Goal: Information Seeking & Learning: Learn about a topic

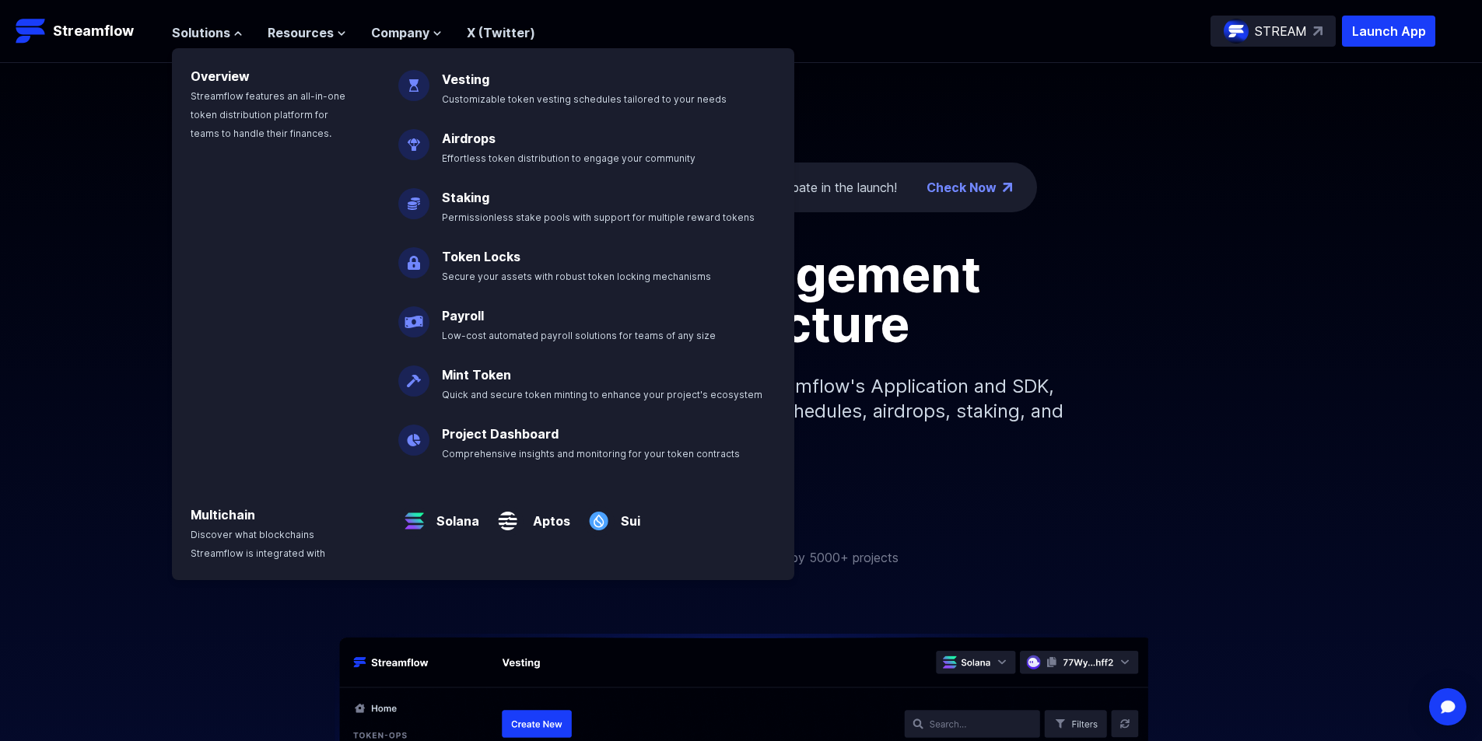
click at [1109, 427] on div "Token management infrastructure Simplify your token distribution with Streamflo…" at bounding box center [741, 362] width 1482 height 224
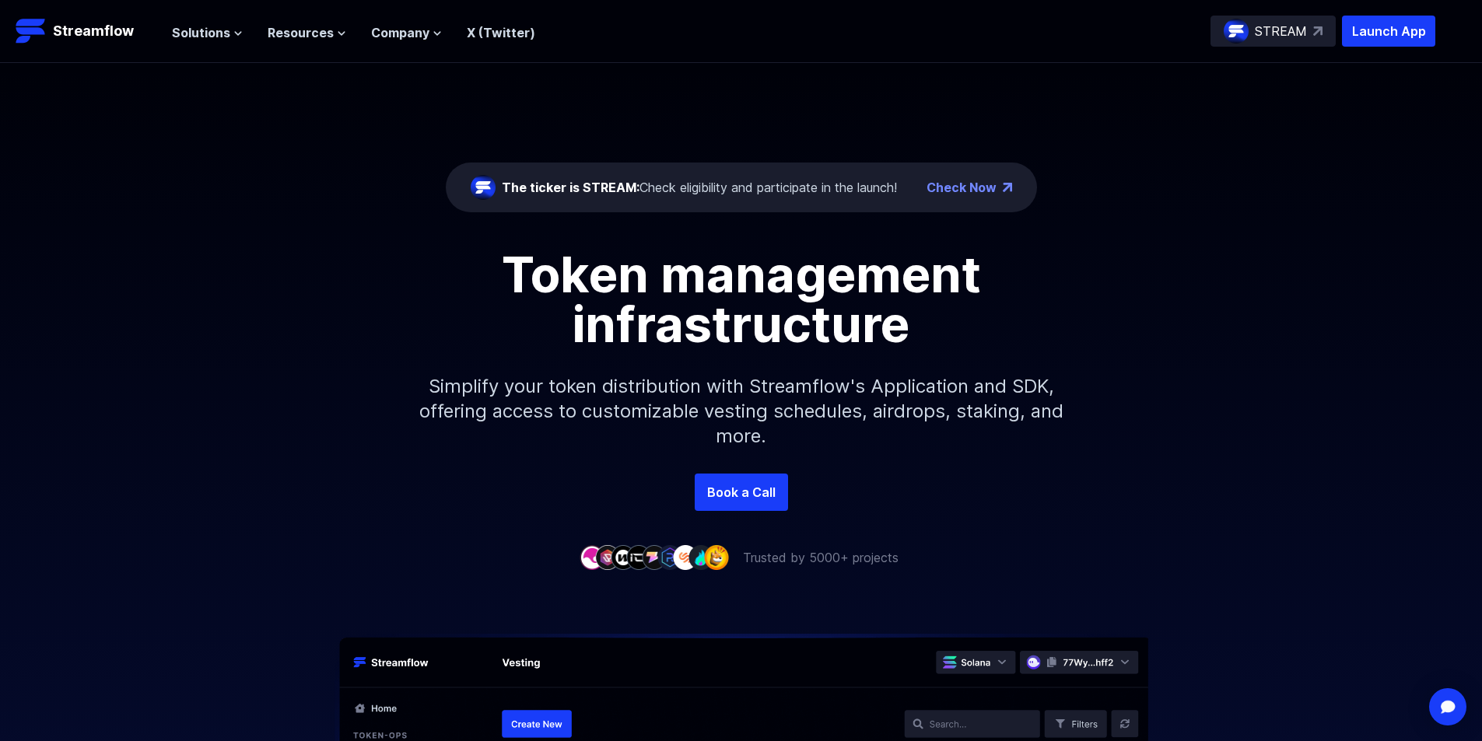
click at [214, 44] on div "Solutions Overview Streamflow features an all-in-one token distribution platfor…" at bounding box center [353, 31] width 363 height 31
click at [211, 41] on div "Solutions Overview Streamflow features an all-in-one token distribution platfor…" at bounding box center [353, 31] width 363 height 31
click at [208, 39] on span "Solutions" at bounding box center [201, 32] width 58 height 19
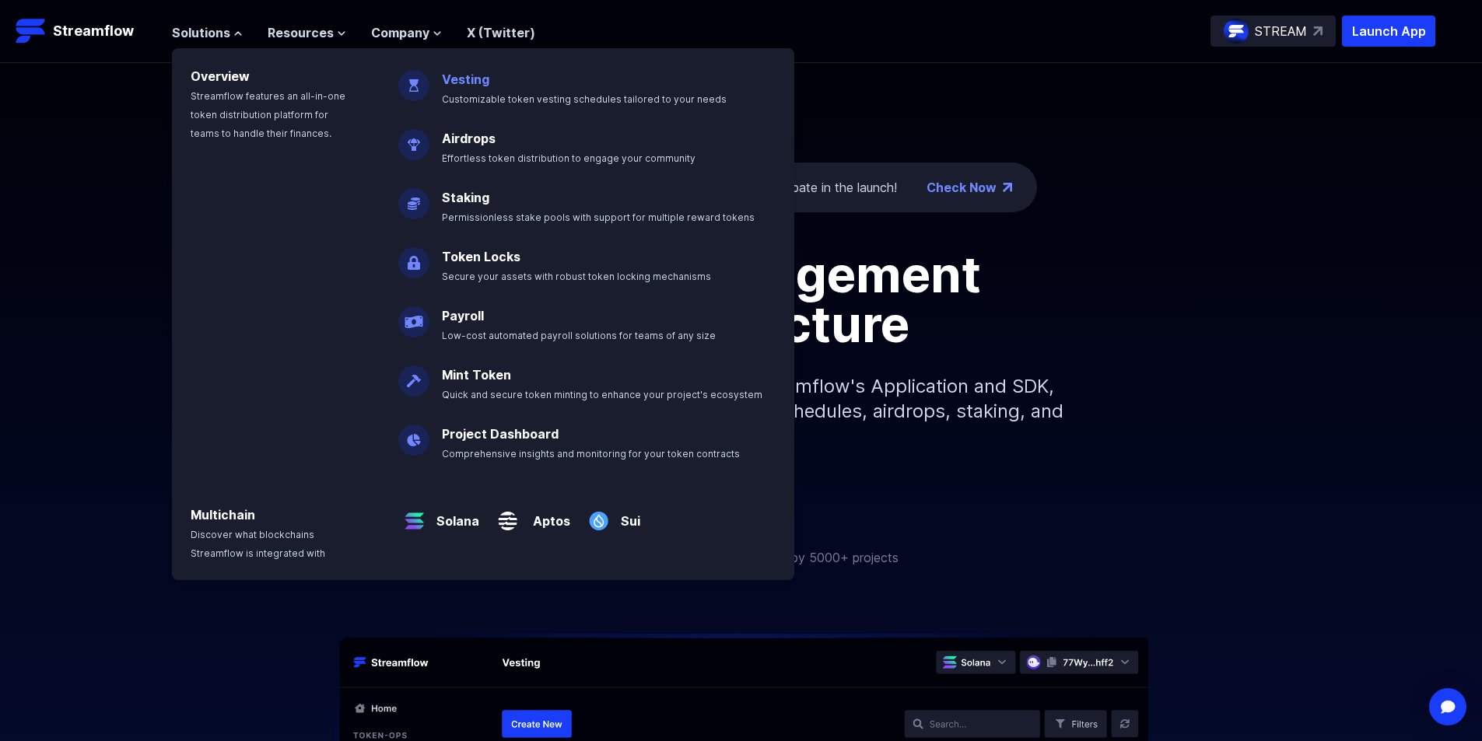
click at [507, 93] on span "Customizable token vesting schedules tailored to your needs" at bounding box center [584, 99] width 285 height 12
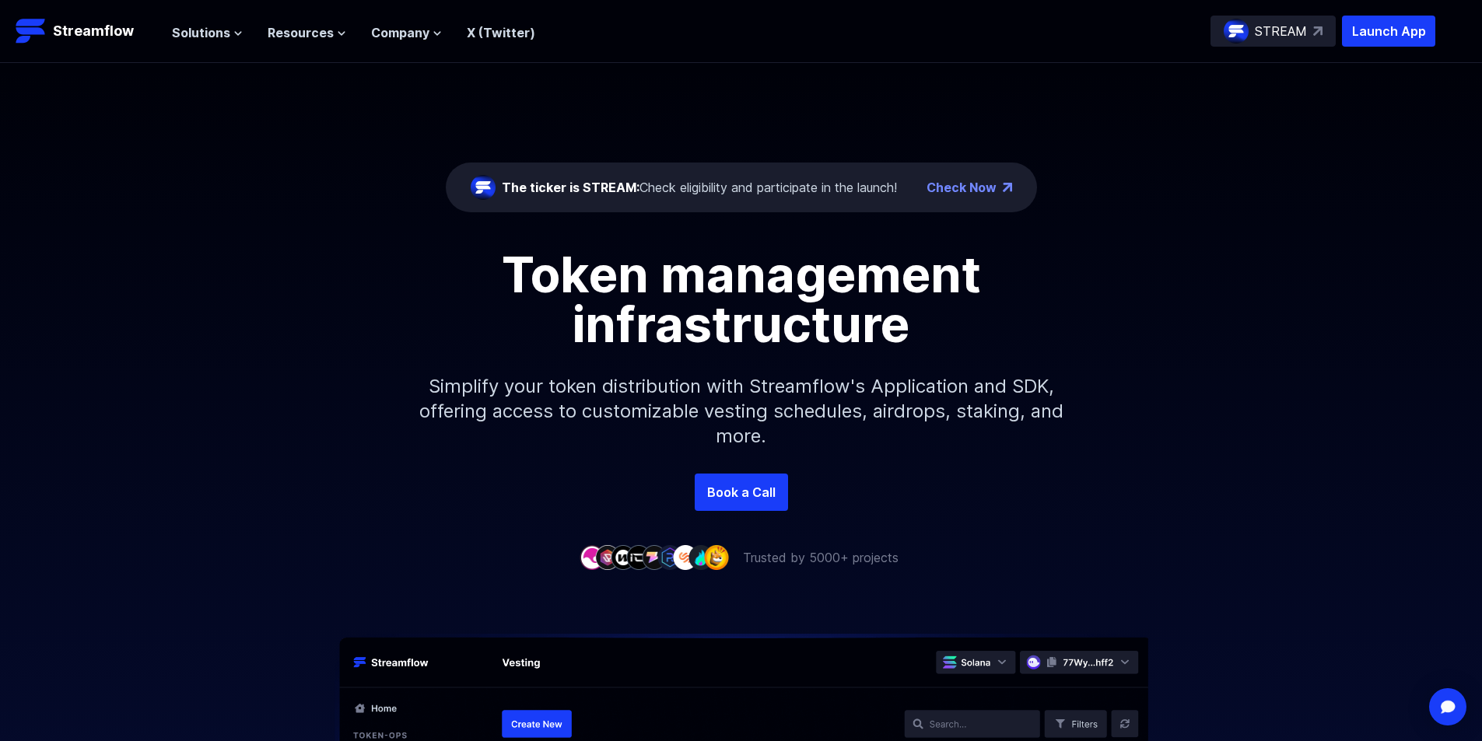
click at [164, 22] on header "Streamflow Launch App STREAM Solutions Overview Streamflow features an all-in-o…" at bounding box center [741, 31] width 1482 height 63
click at [191, 32] on span "Solutions" at bounding box center [201, 32] width 58 height 19
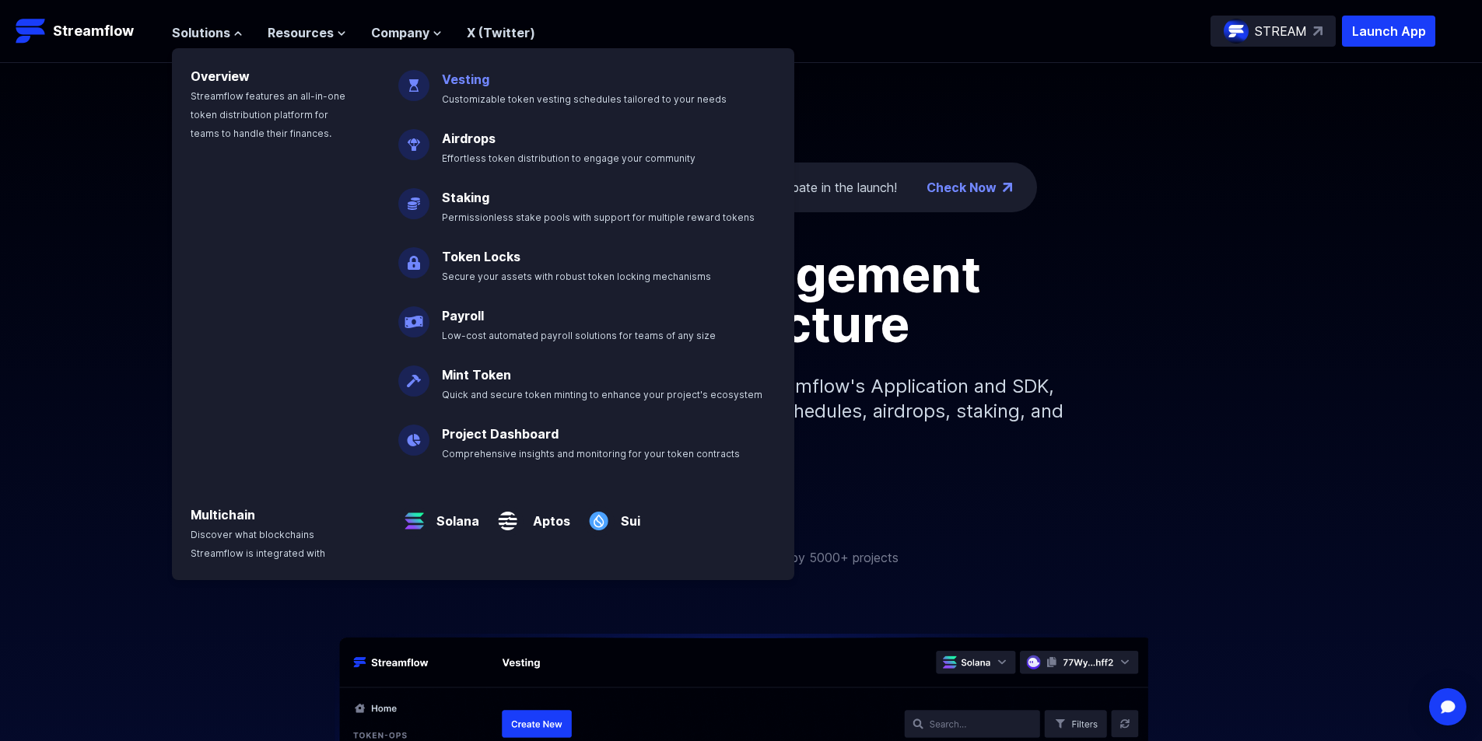
click at [469, 79] on link "Vesting" at bounding box center [465, 80] width 47 height 16
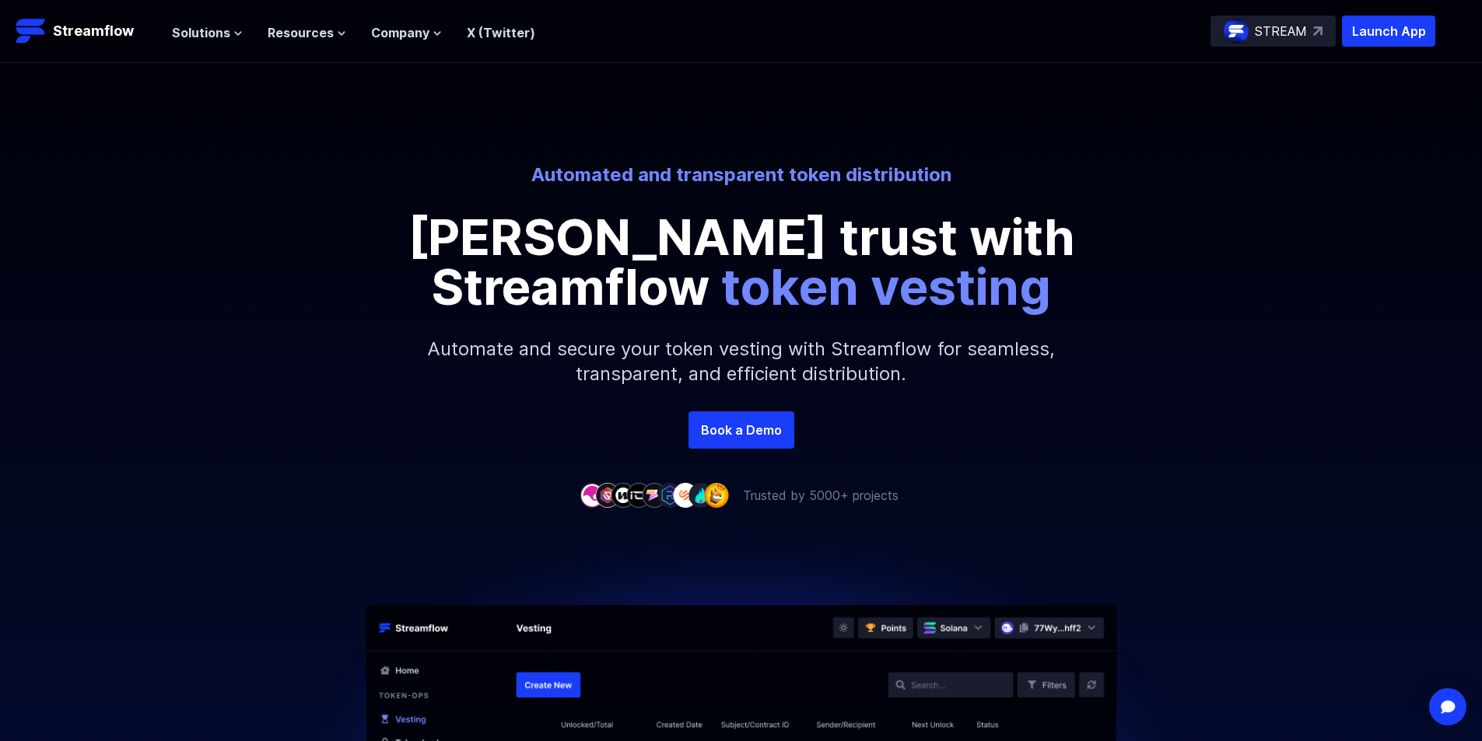
click at [243, 44] on div "Solutions Overview Streamflow features an all-in-one token distribution platfor…" at bounding box center [353, 31] width 363 height 31
click at [219, 33] on span "Solutions" at bounding box center [201, 32] width 58 height 19
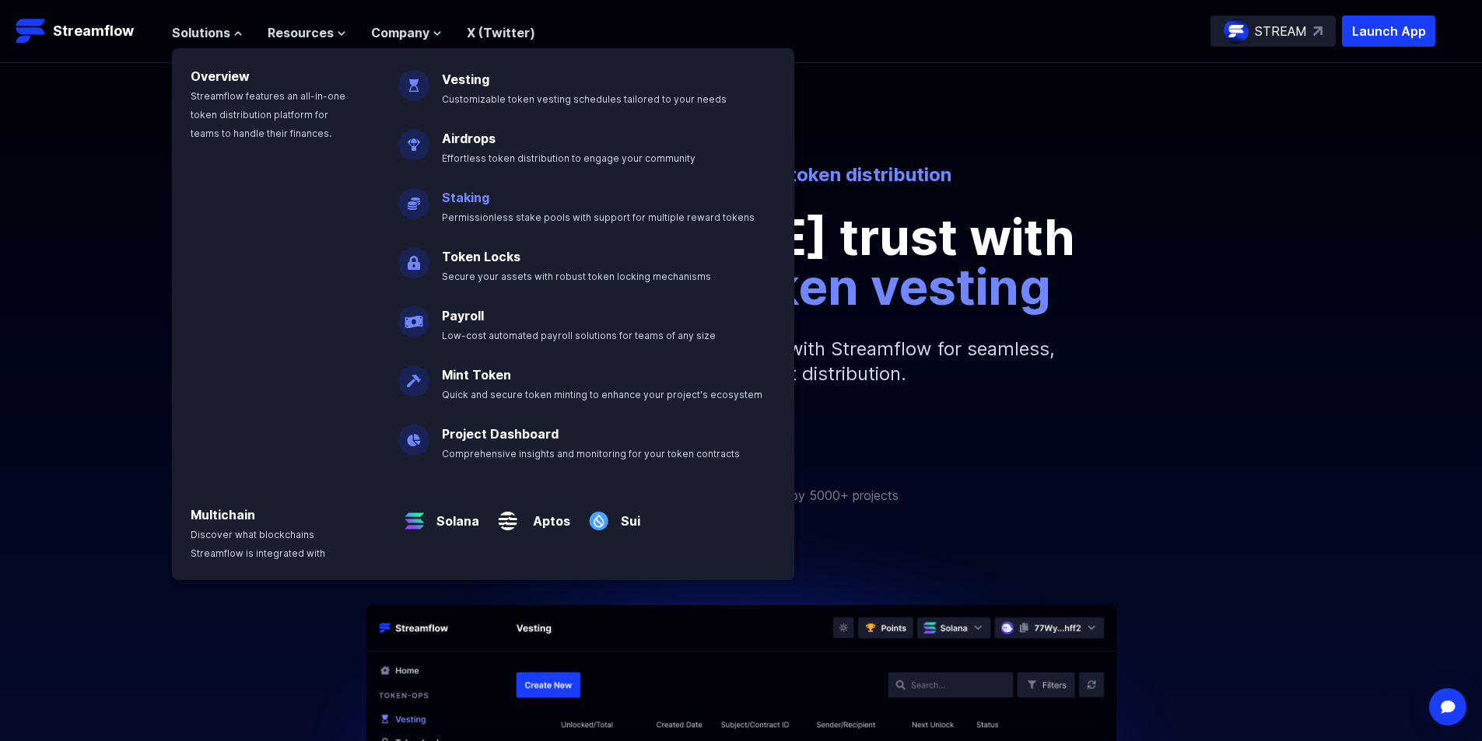
click at [477, 198] on link "Staking" at bounding box center [465, 198] width 47 height 16
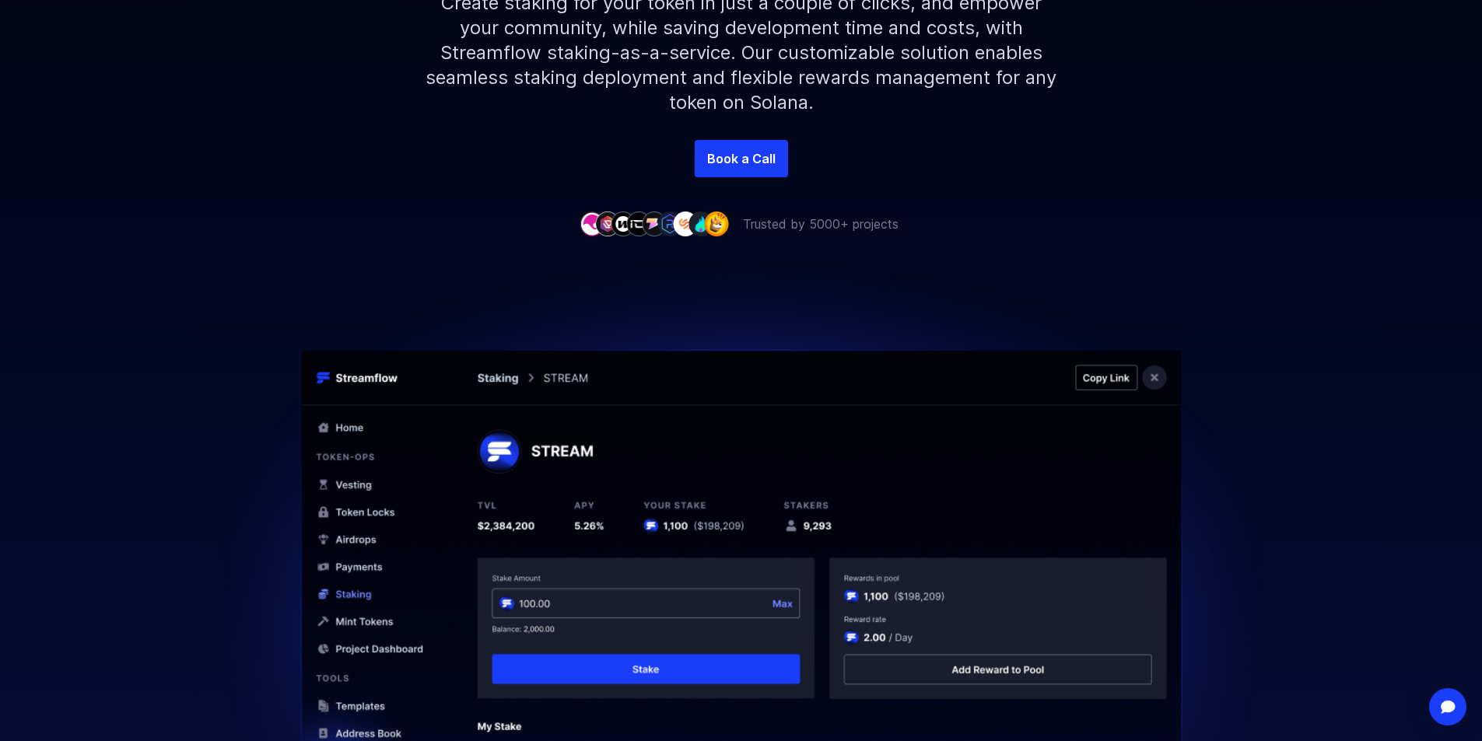
scroll to position [389, 0]
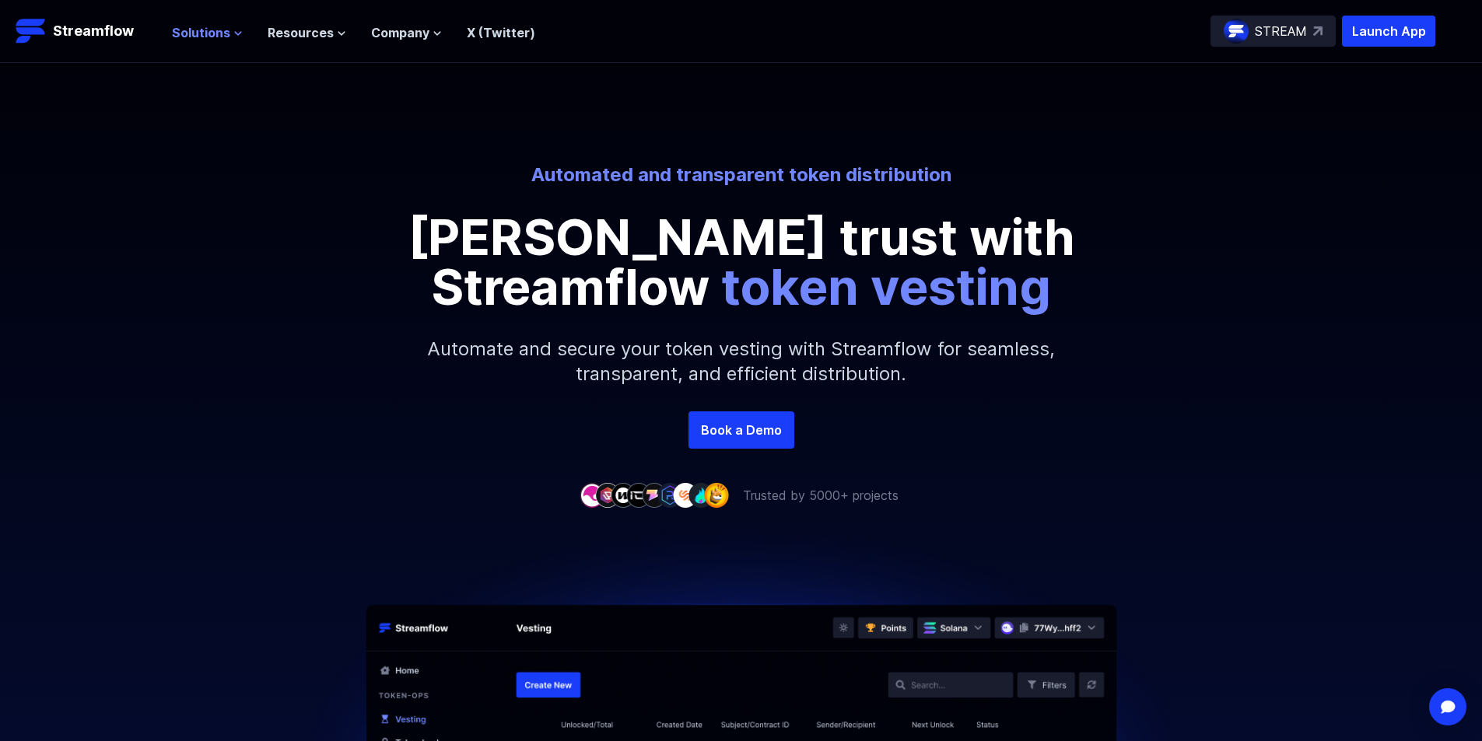
click at [204, 23] on span "Solutions" at bounding box center [201, 32] width 58 height 19
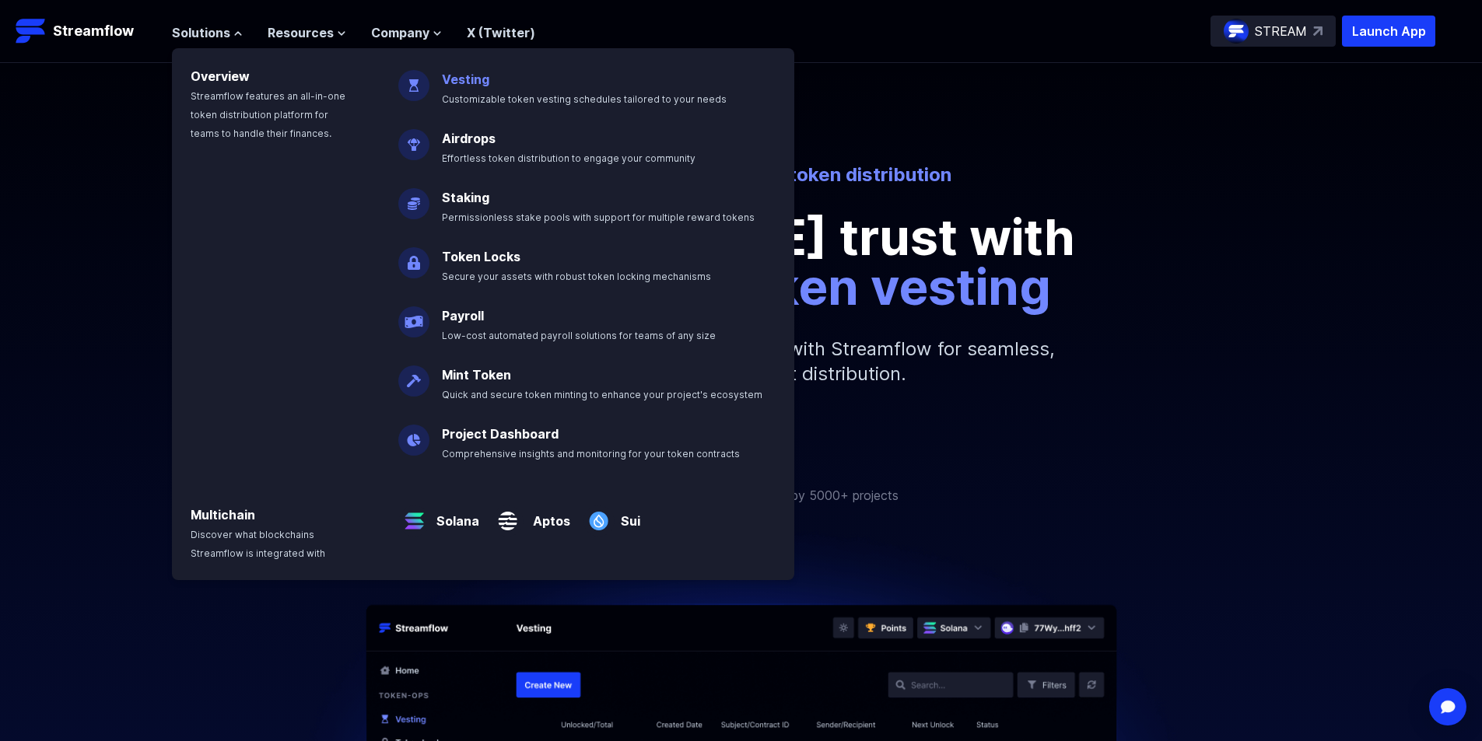
click at [507, 81] on p "Vesting Customizable token vesting schedules tailored to your needs" at bounding box center [595, 83] width 325 height 50
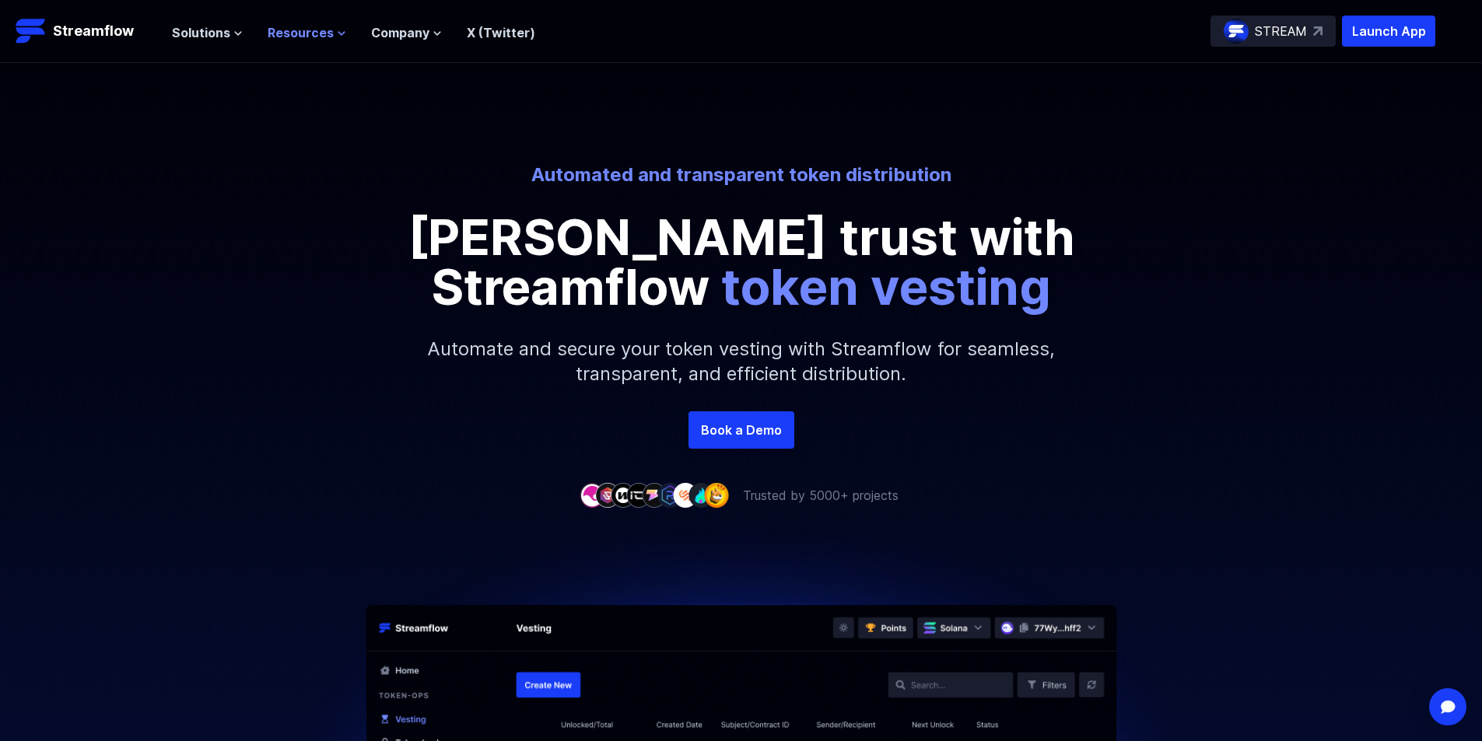
click at [279, 37] on span "Resources" at bounding box center [301, 32] width 66 height 19
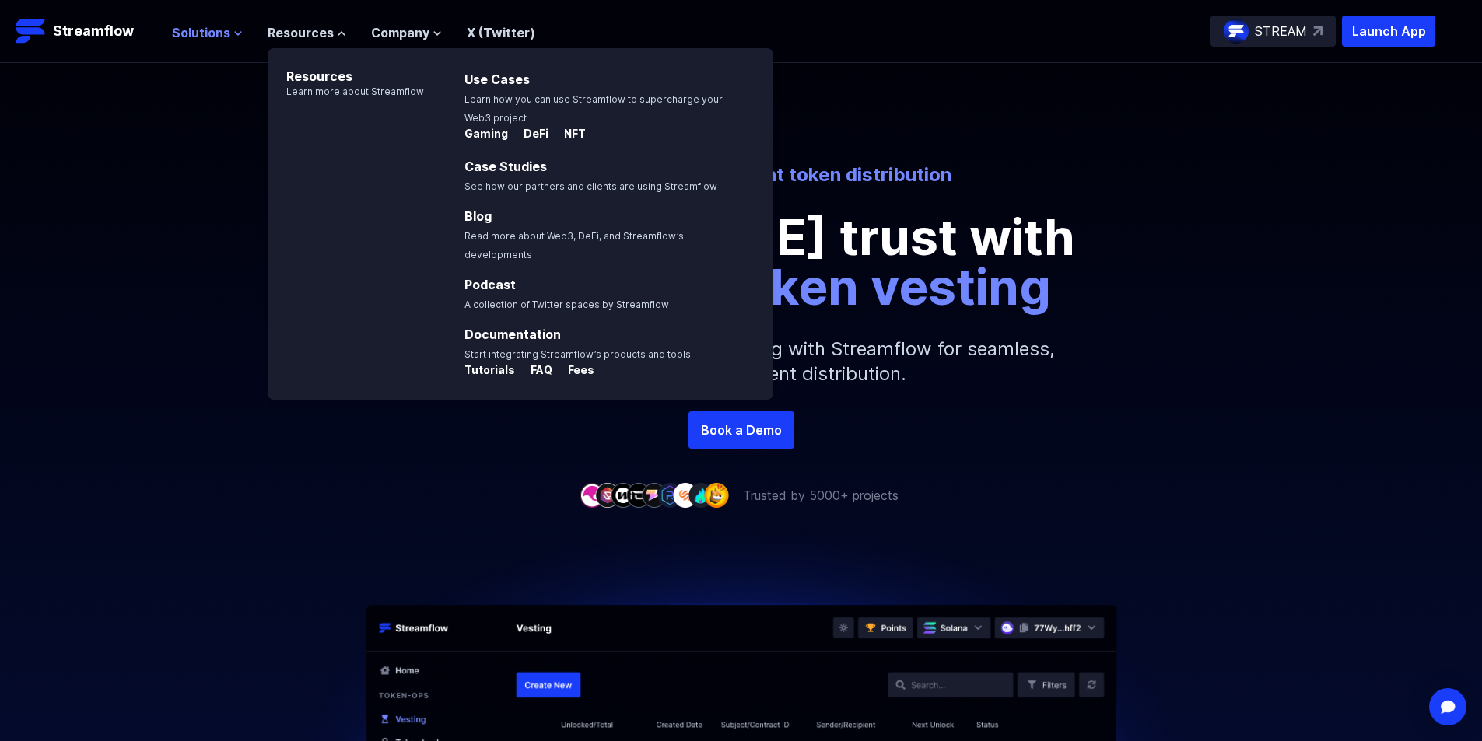
click at [206, 26] on span "Solutions" at bounding box center [201, 32] width 58 height 19
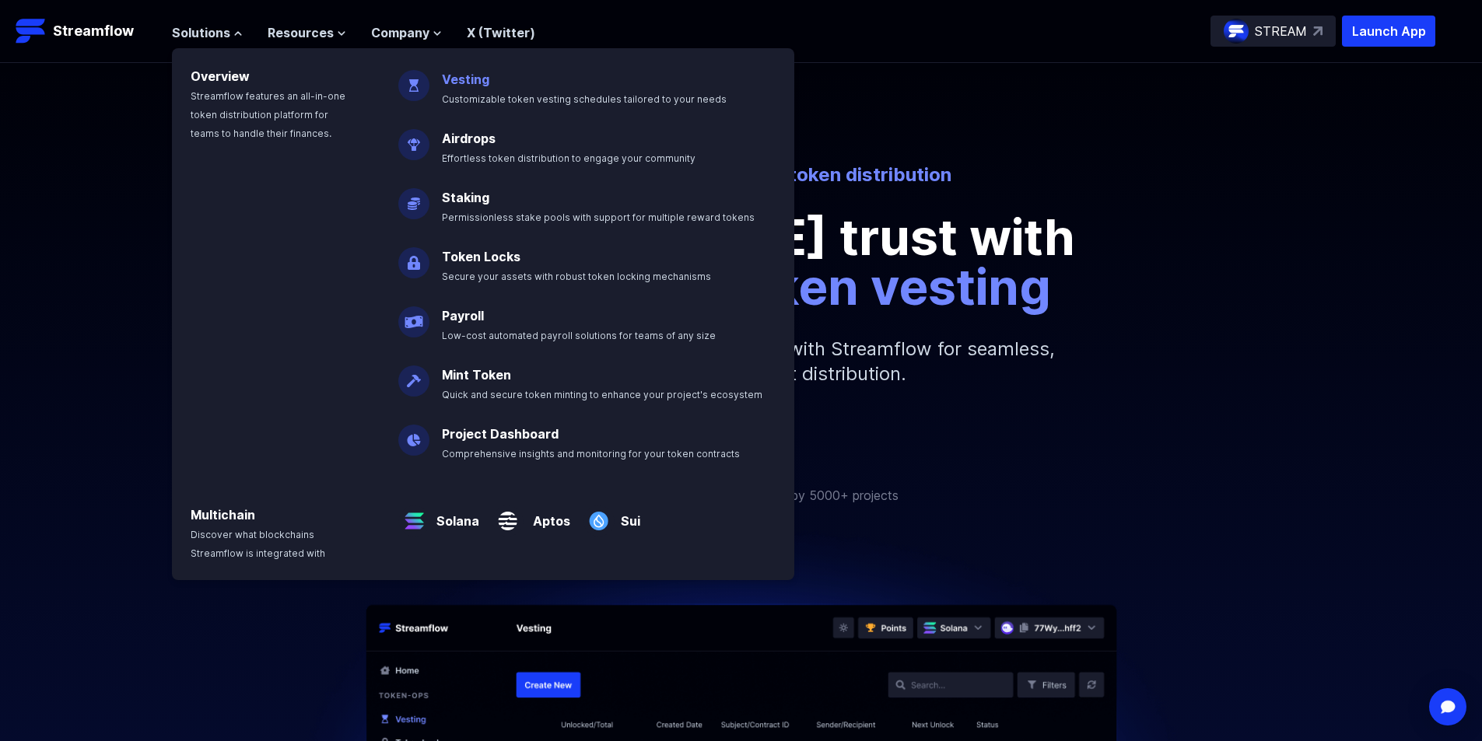
click at [452, 72] on link "Vesting" at bounding box center [465, 80] width 47 height 16
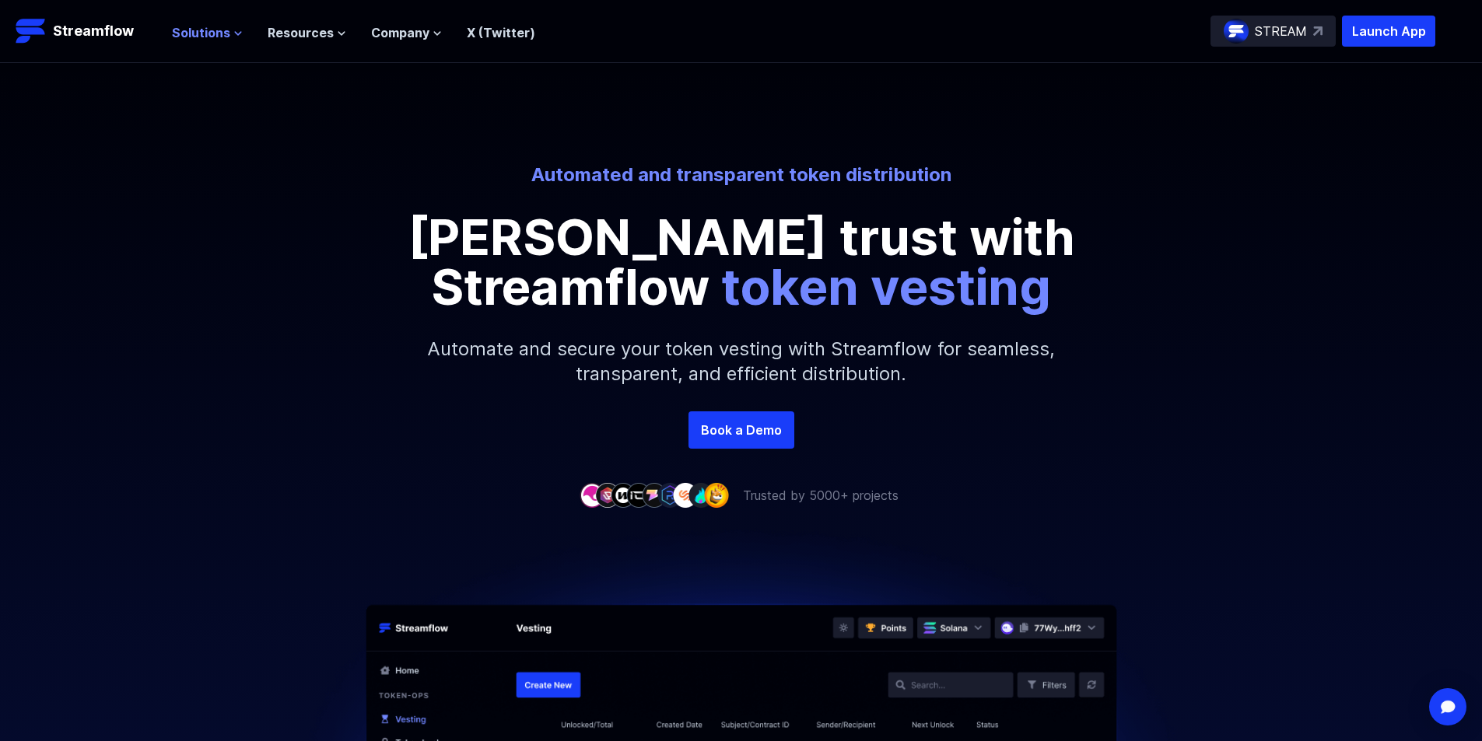
click at [187, 27] on span "Solutions" at bounding box center [201, 32] width 58 height 19
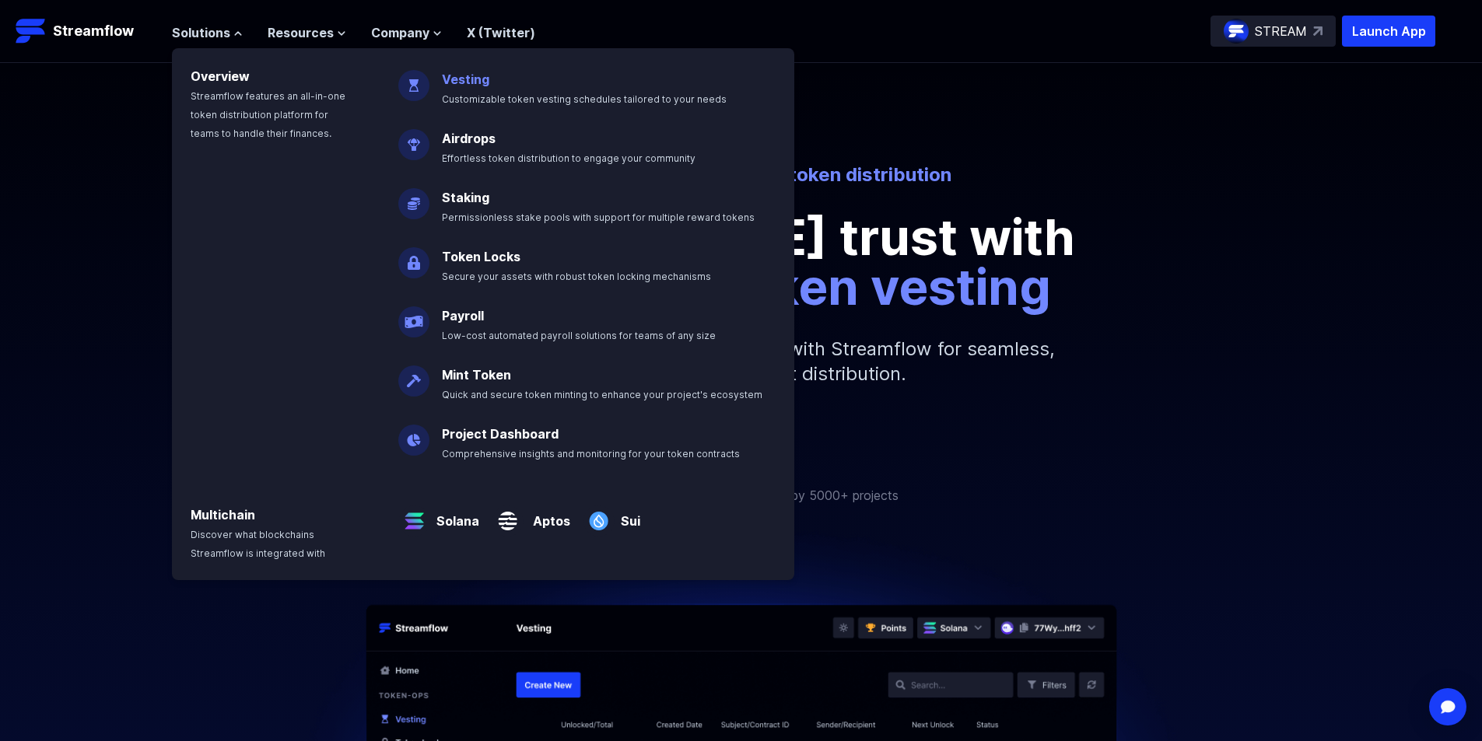
click at [450, 89] on p "Vesting Customizable token vesting schedules tailored to your needs" at bounding box center [595, 83] width 325 height 50
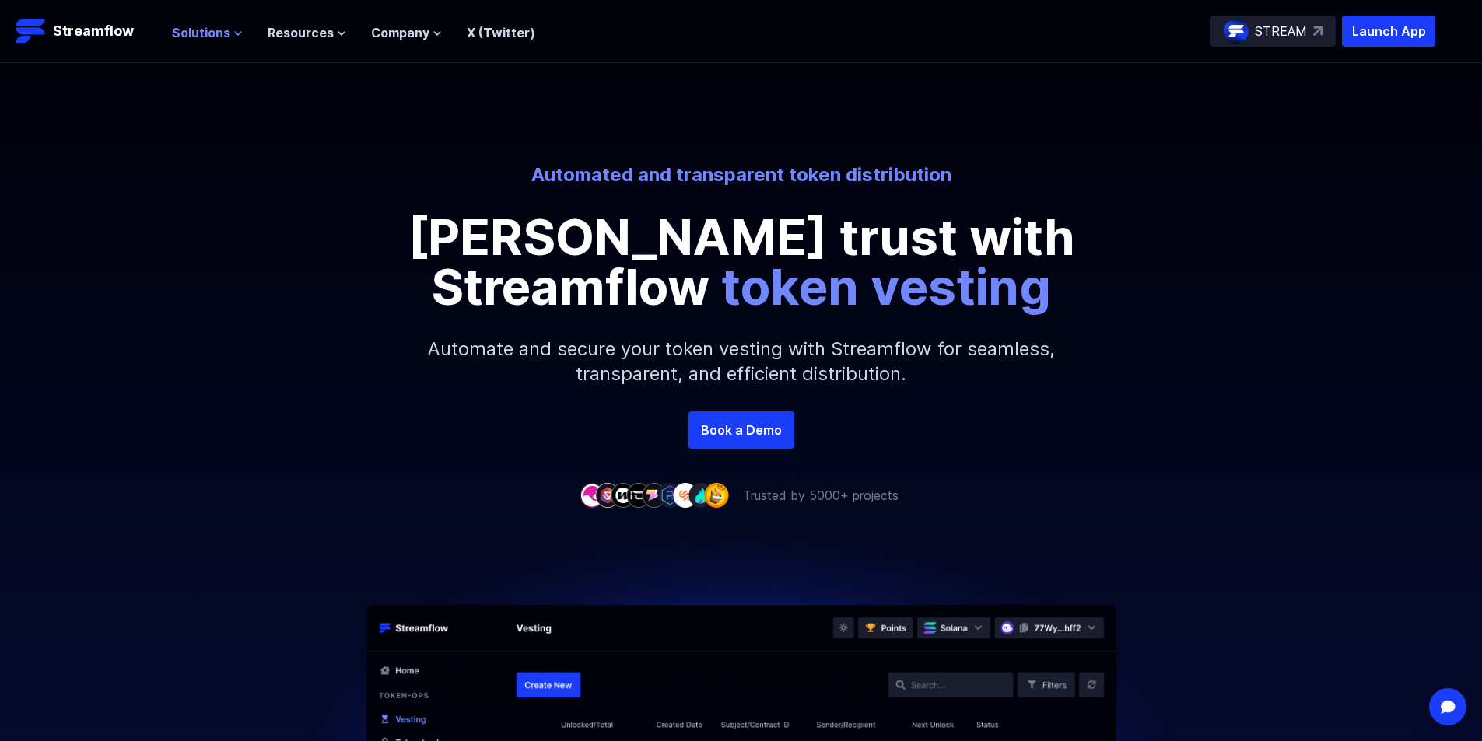
click at [213, 24] on span "Solutions" at bounding box center [201, 32] width 58 height 19
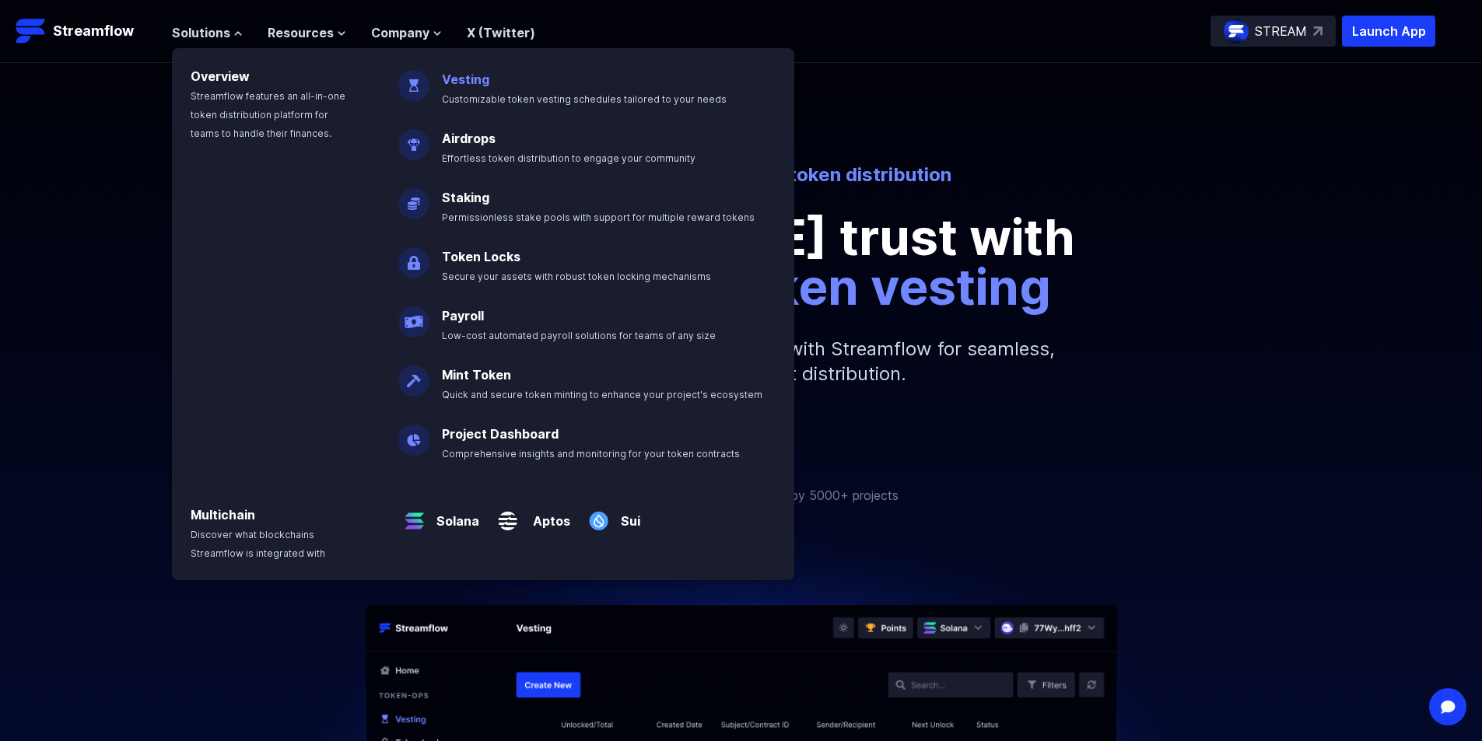
click at [471, 83] on link "Vesting" at bounding box center [465, 80] width 47 height 16
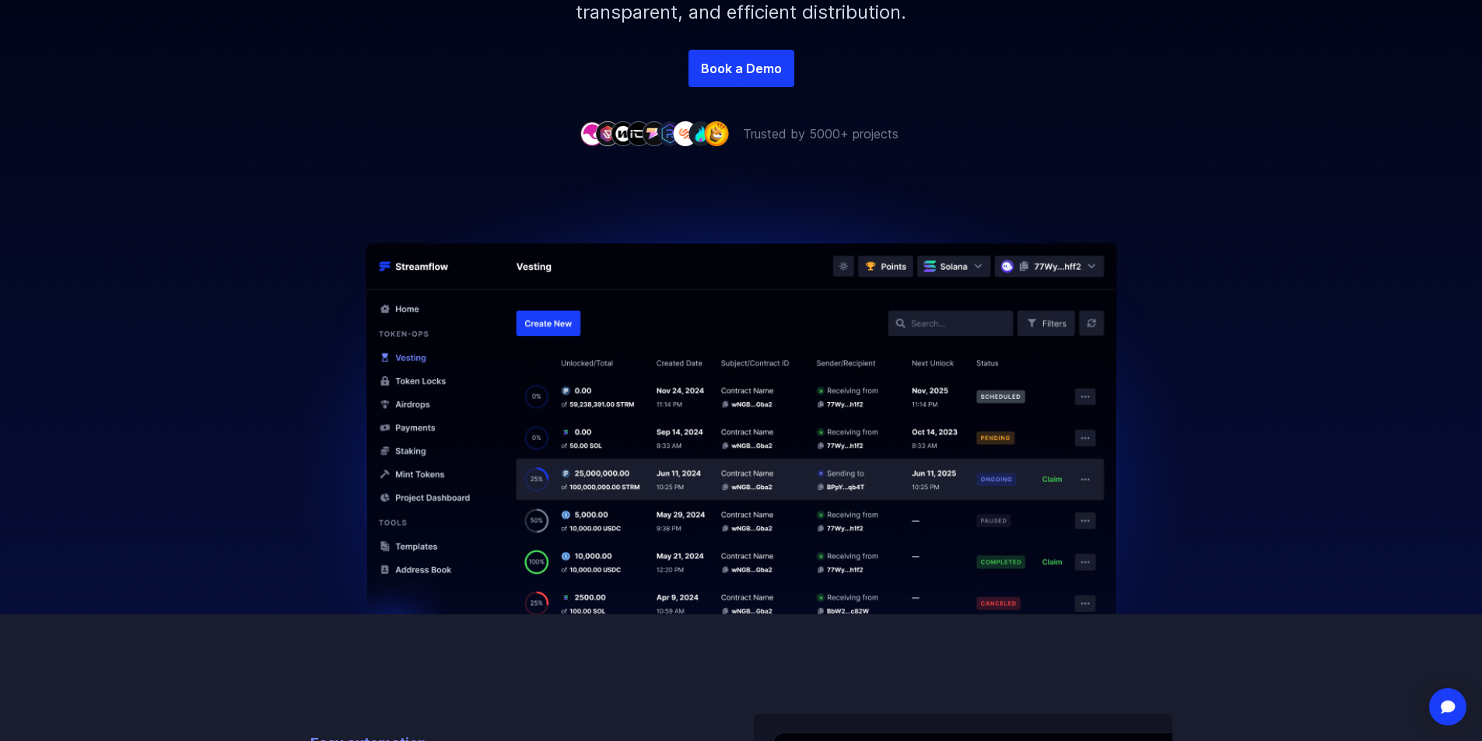
scroll to position [389, 0]
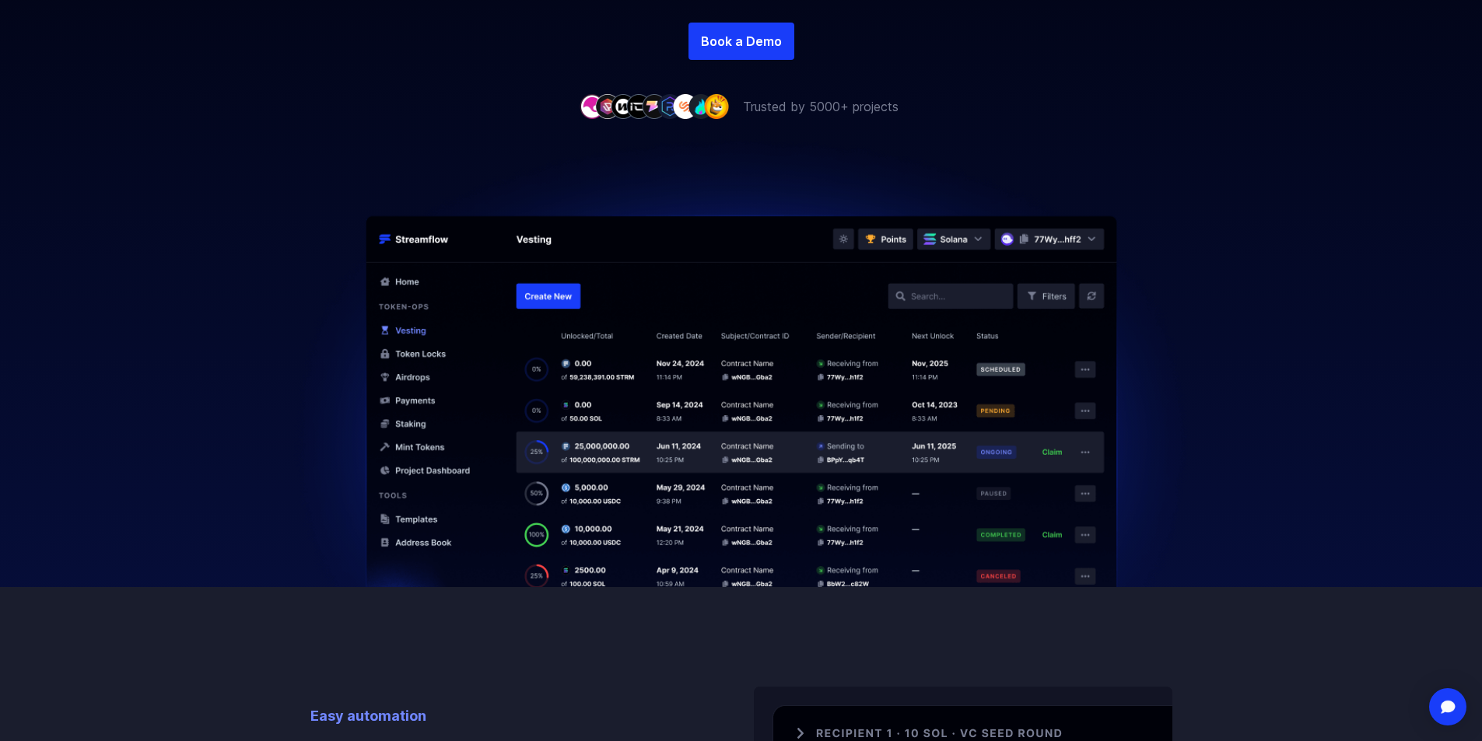
click at [1213, 227] on img at bounding box center [741, 351] width 955 height 471
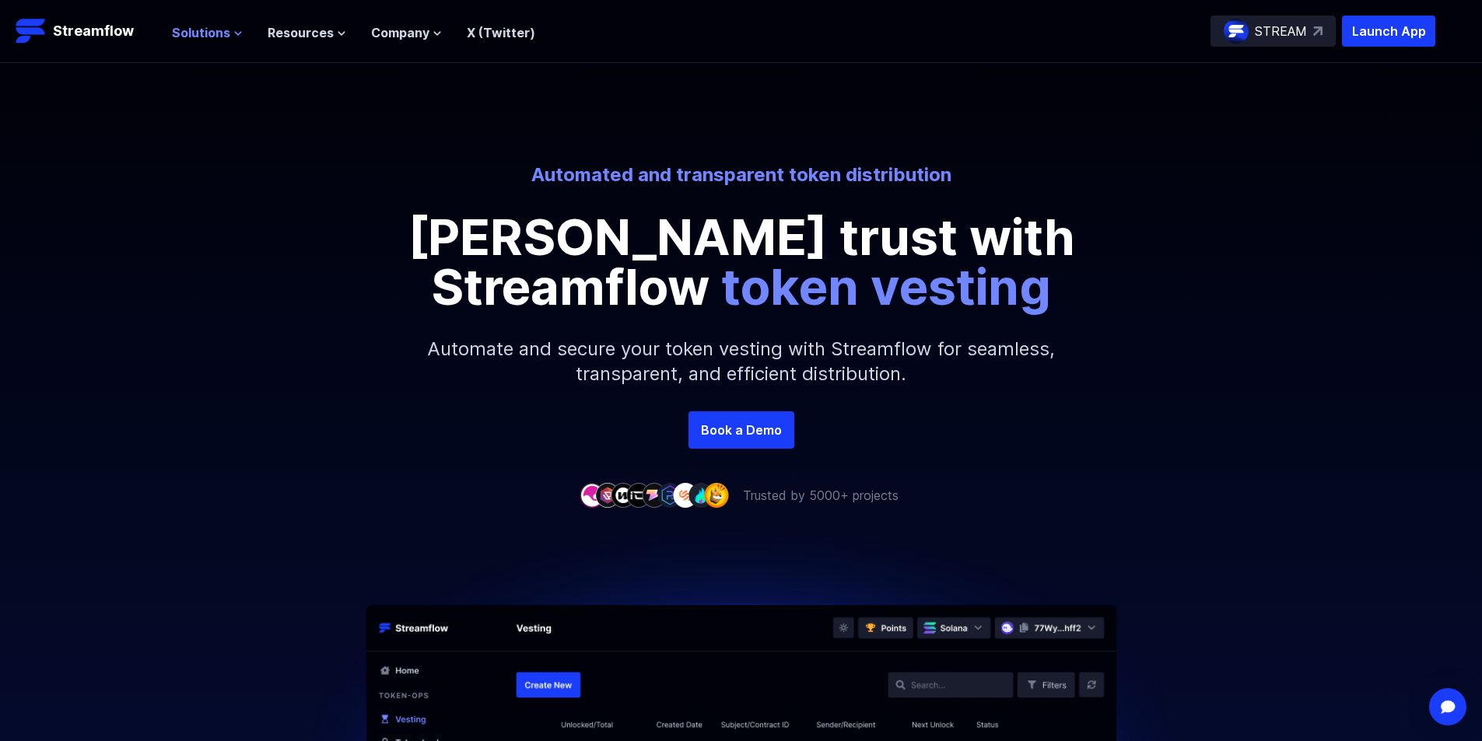
click at [201, 38] on span "Solutions" at bounding box center [201, 32] width 58 height 19
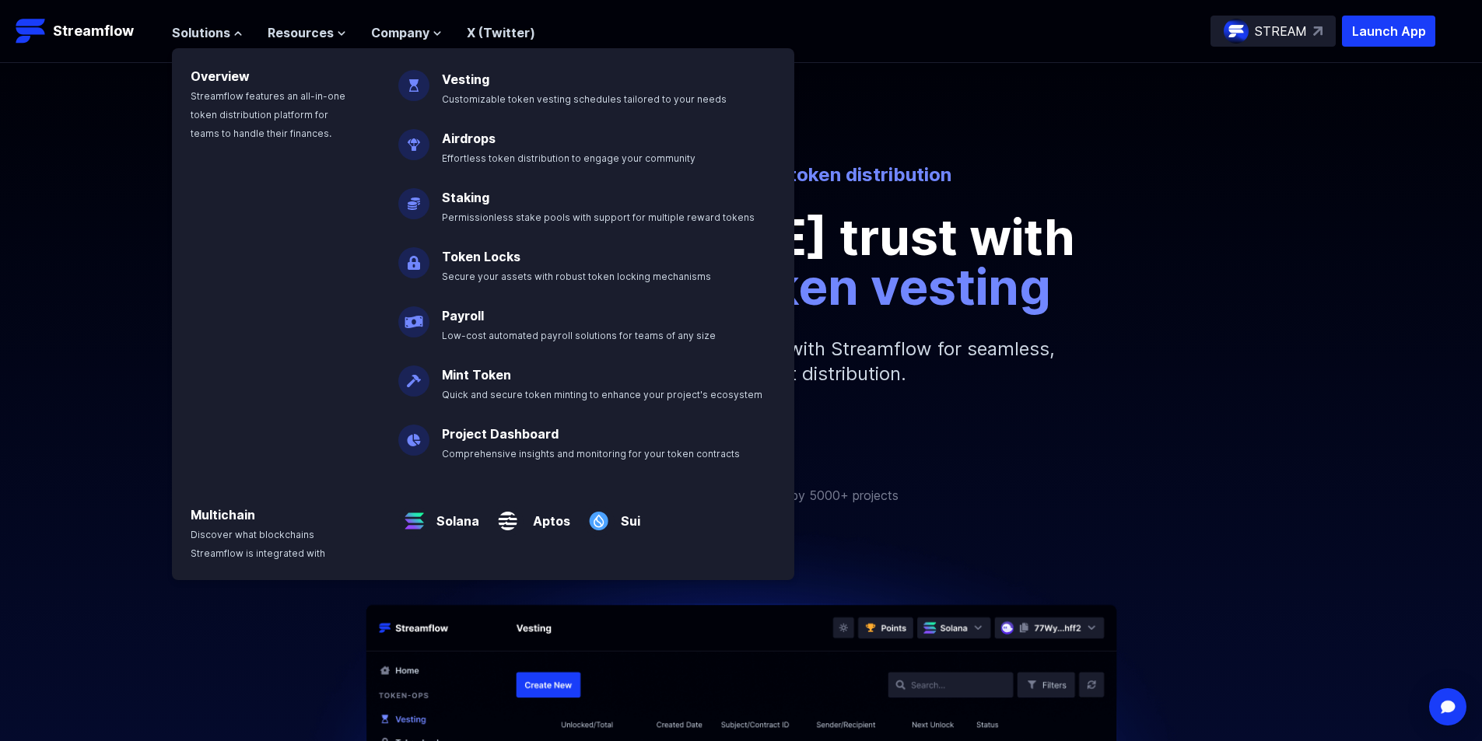
click at [844, 27] on div "Solutions Overview Streamflow features an all-in-one token distribution platfor…" at bounding box center [803, 31] width 1263 height 31
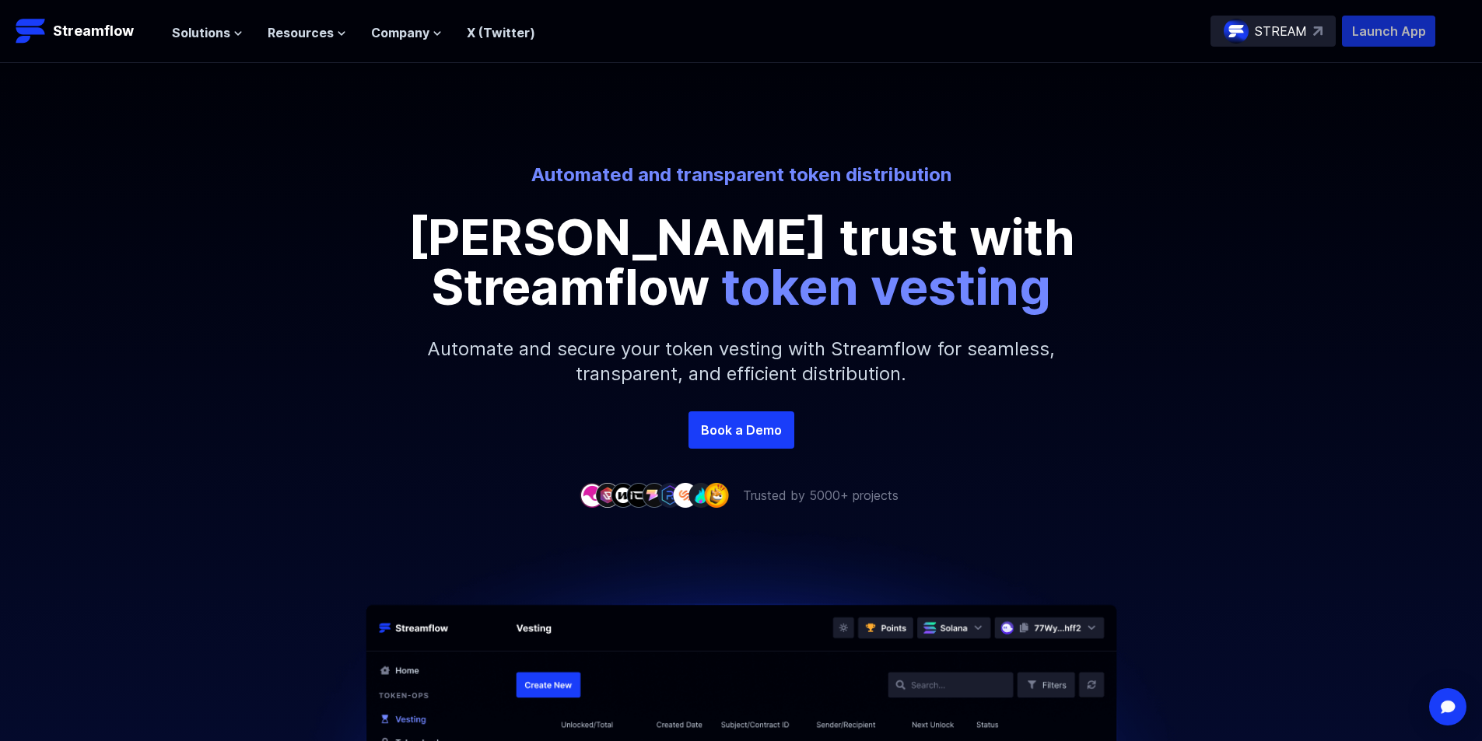
click at [1378, 38] on p "Launch App" at bounding box center [1388, 31] width 93 height 31
